Goal: Check status: Check status

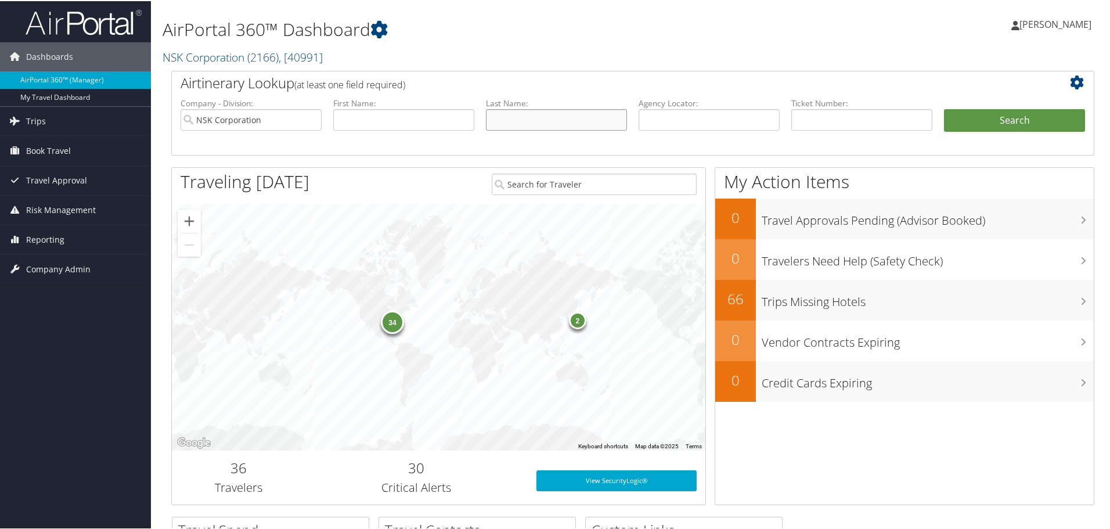
click at [505, 119] on input "text" at bounding box center [556, 118] width 141 height 21
type input "tsuda"
click at [1016, 120] on button "Search" at bounding box center [1014, 119] width 141 height 23
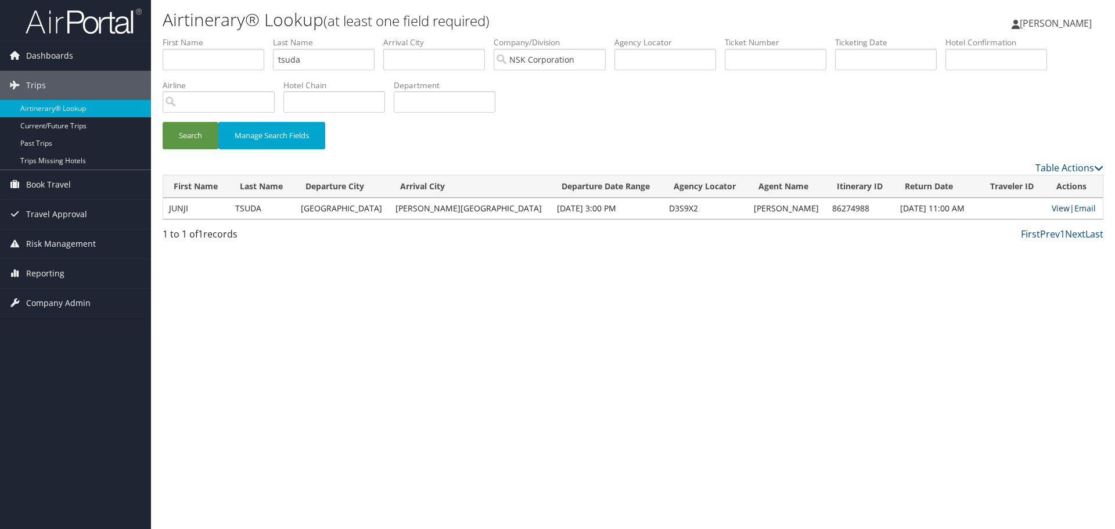
click at [1052, 208] on link "View" at bounding box center [1061, 208] width 18 height 11
drag, startPoint x: 305, startPoint y: 66, endPoint x: 239, endPoint y: 54, distance: 66.6
click at [239, 37] on ul "First Name Last Name tsuda Departure City Arrival City Company/Division NSK Cor…" at bounding box center [633, 37] width 941 height 0
click at [186, 129] on button "Search" at bounding box center [191, 135] width 56 height 27
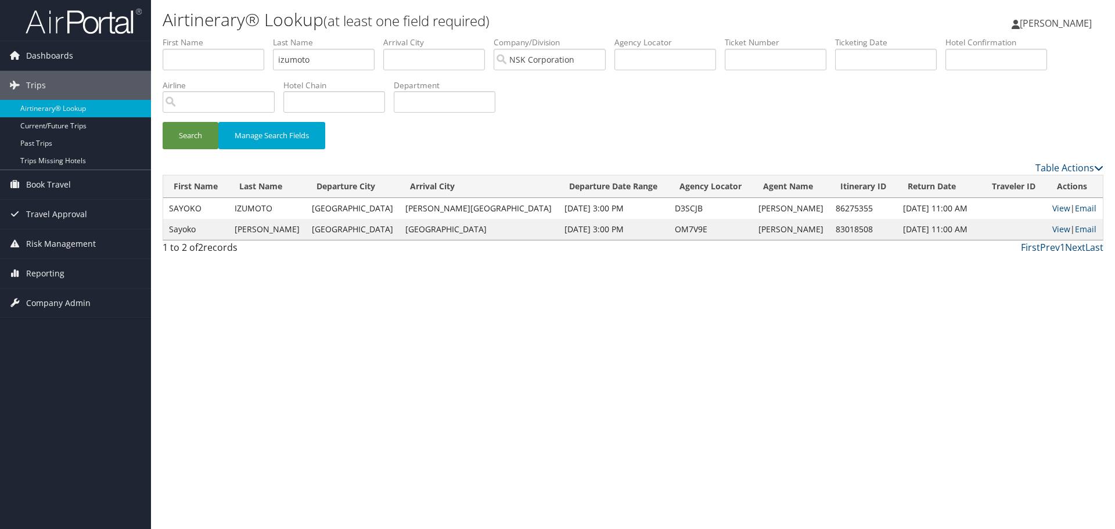
click at [1061, 207] on td "View | Email" at bounding box center [1075, 208] width 56 height 21
click at [1052, 209] on link "View" at bounding box center [1061, 208] width 18 height 11
drag, startPoint x: 312, startPoint y: 60, endPoint x: 240, endPoint y: 51, distance: 72.0
click at [240, 37] on ul "First Name Last Name izumoto Departure City Arrival City Company/Division NSK C…" at bounding box center [633, 37] width 941 height 0
click at [196, 137] on button "Search" at bounding box center [191, 135] width 56 height 27
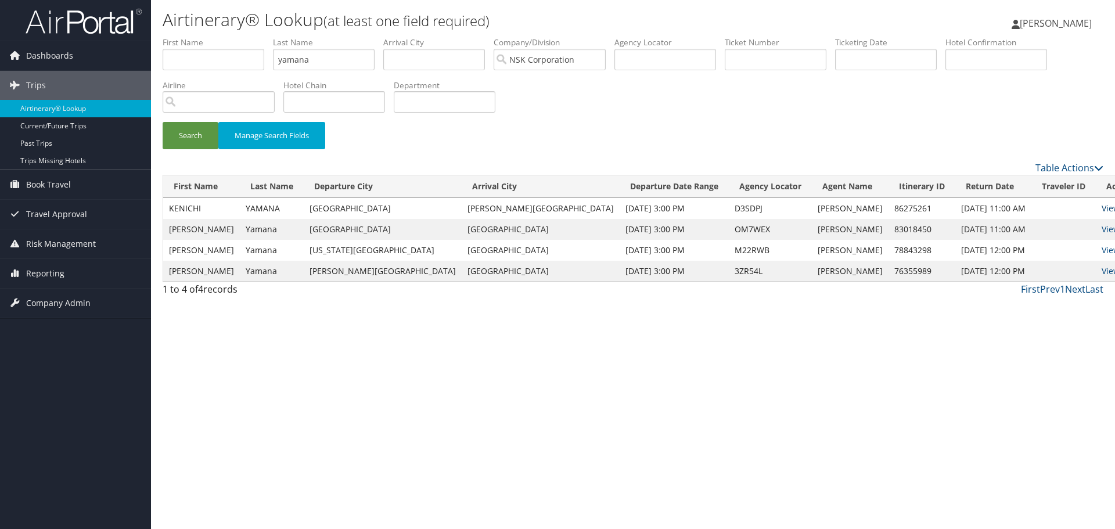
click at [1102, 205] on link "View" at bounding box center [1111, 208] width 18 height 11
drag, startPoint x: 330, startPoint y: 59, endPoint x: 266, endPoint y: 62, distance: 63.9
click at [266, 37] on ul "First Name Last Name yamana Departure City Arrival City Company/Division NSK Co…" at bounding box center [633, 37] width 941 height 0
type input "aoyama"
click at [182, 132] on button "Search" at bounding box center [191, 135] width 56 height 27
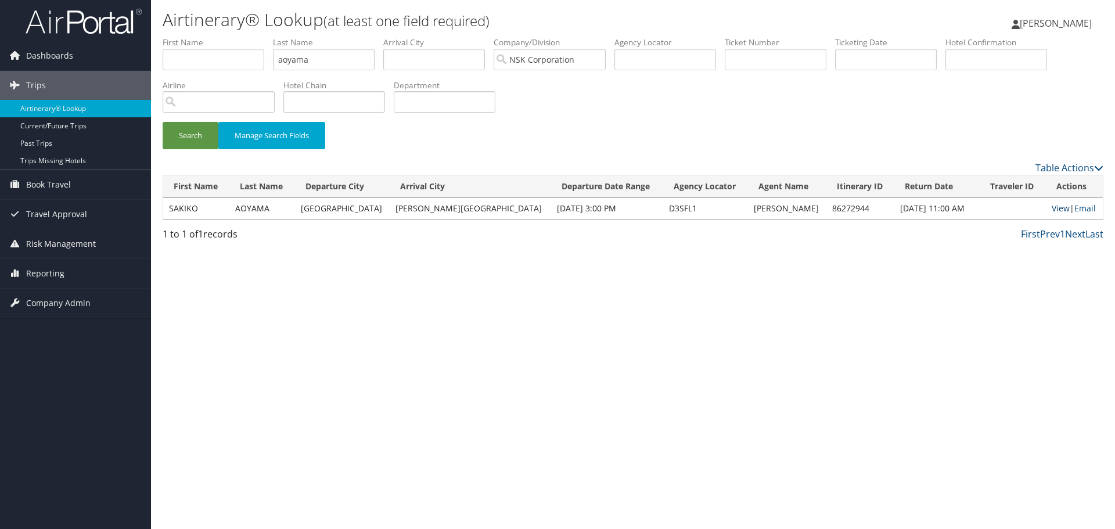
click at [1052, 206] on link "View" at bounding box center [1061, 208] width 18 height 11
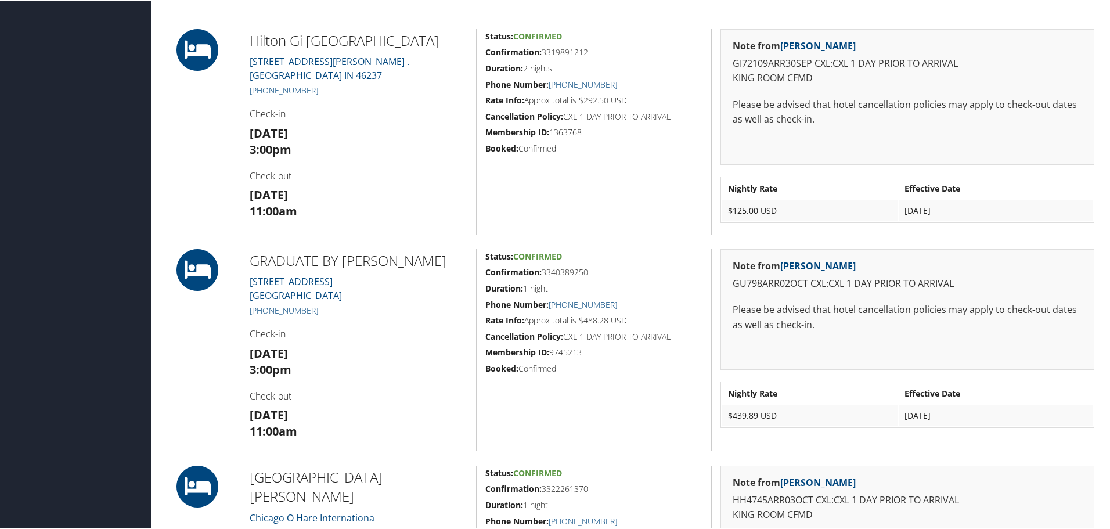
scroll to position [407, 0]
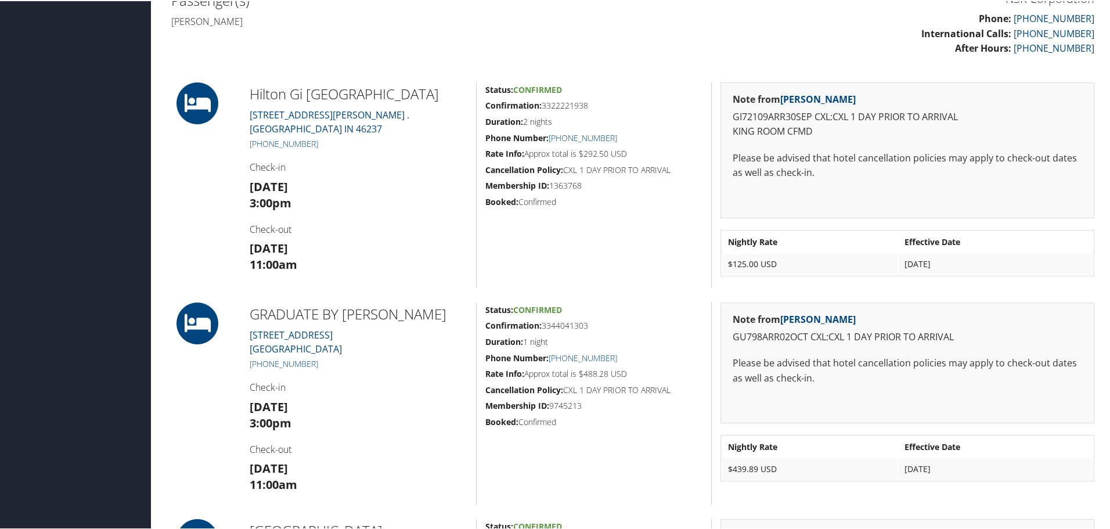
scroll to position [348, 0]
